Goal: Find specific page/section: Find specific page/section

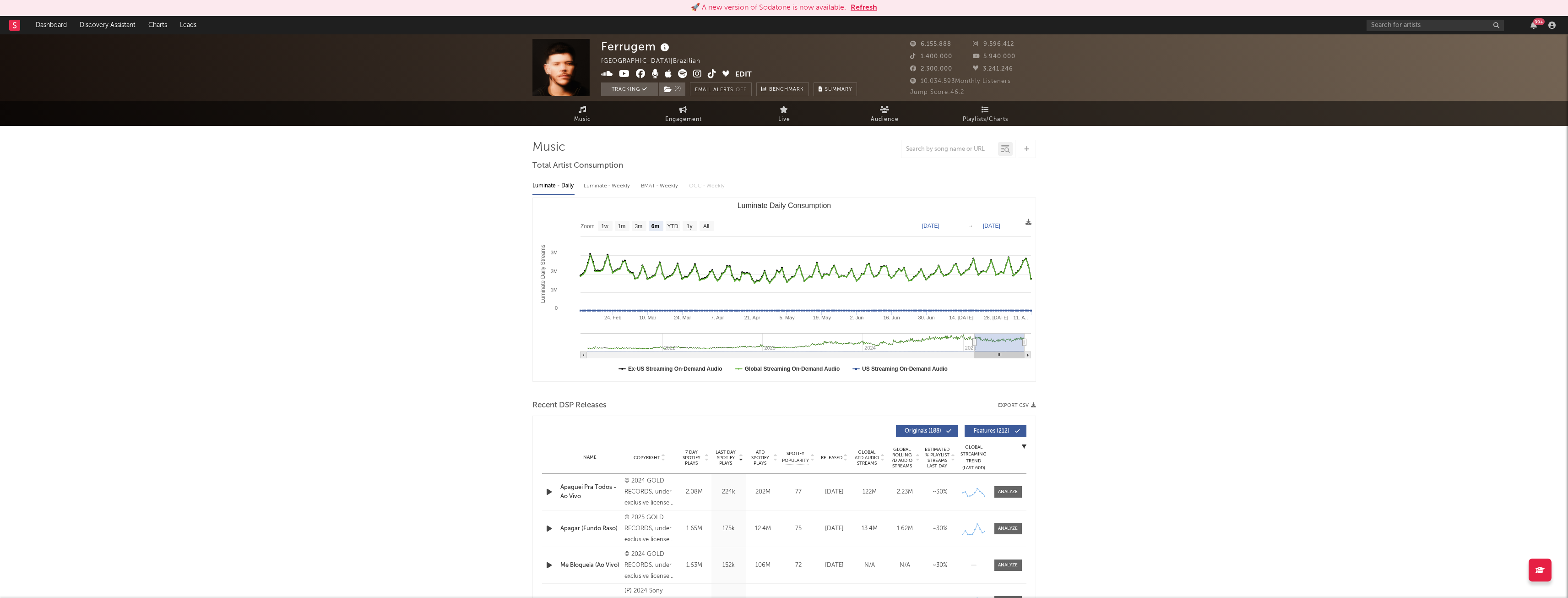
select select "6m"
click at [1434, 21] on input "text" at bounding box center [1435, 25] width 138 height 12
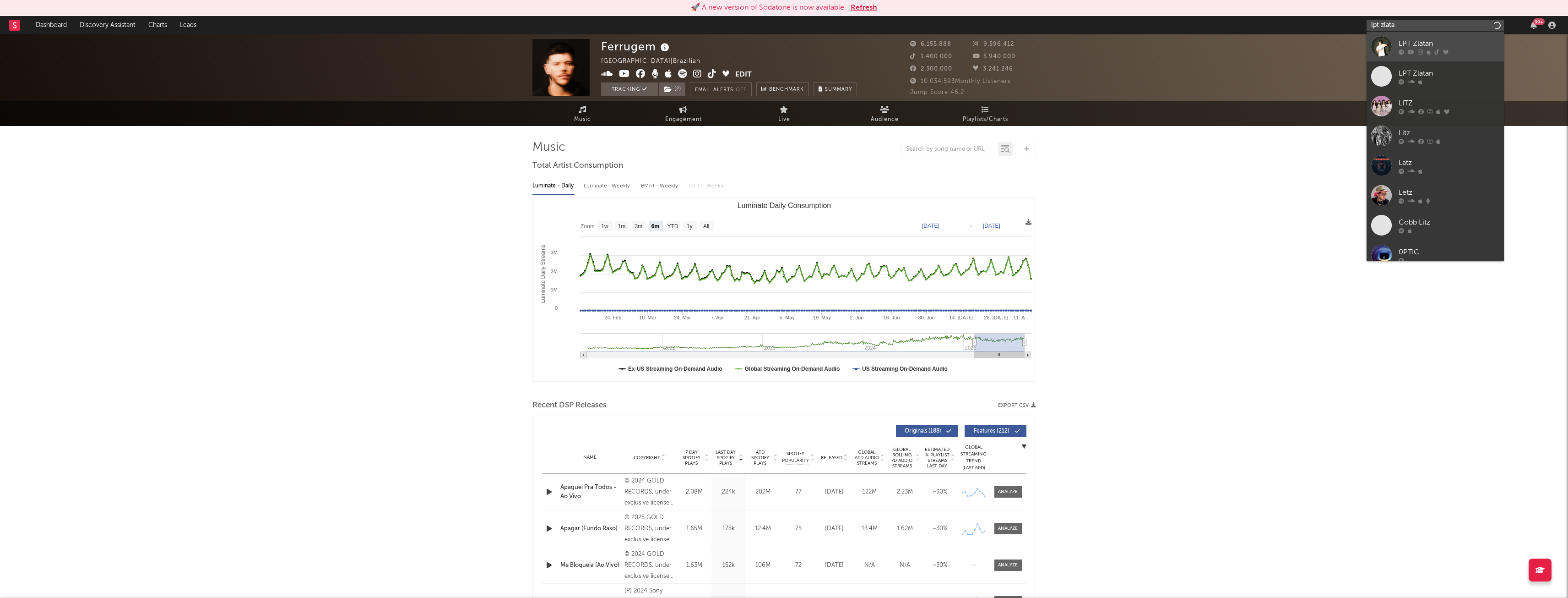
type input "lpt zlata"
click at [1420, 46] on div "LPT Zlatan" at bounding box center [1449, 43] width 100 height 11
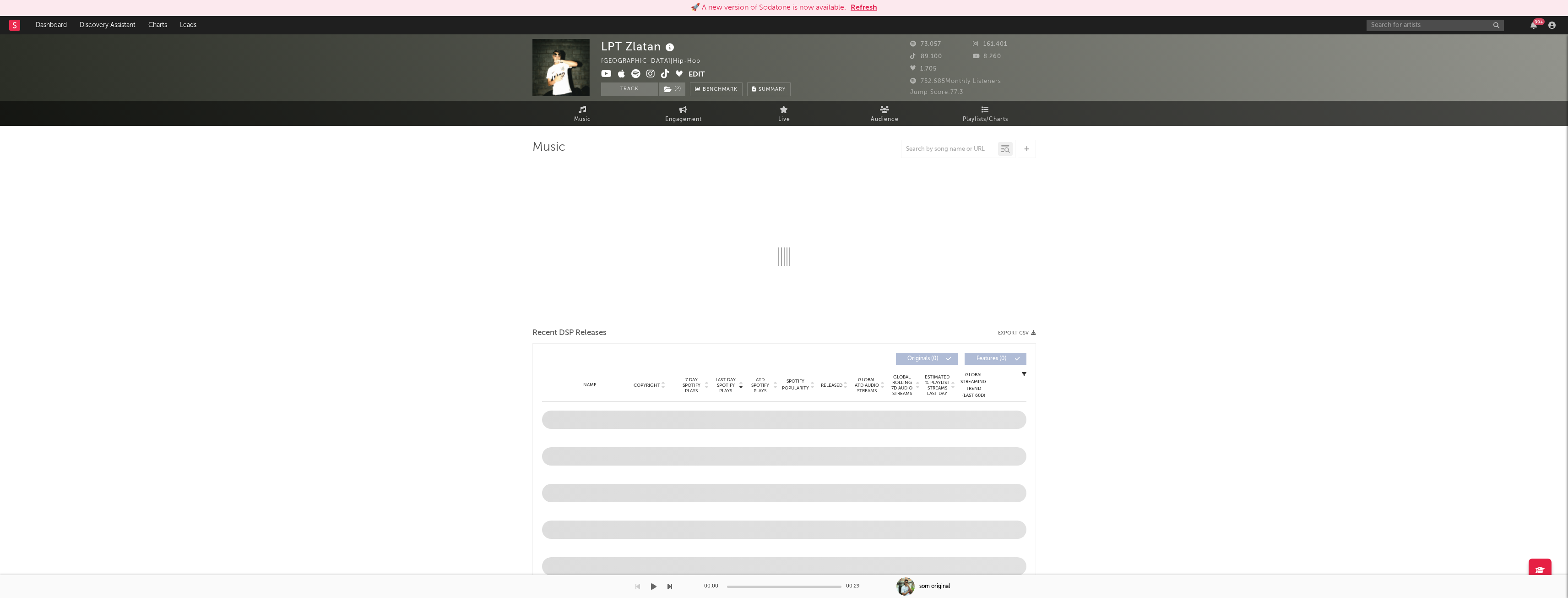
select select "6m"
